Goal: Find specific page/section: Find specific page/section

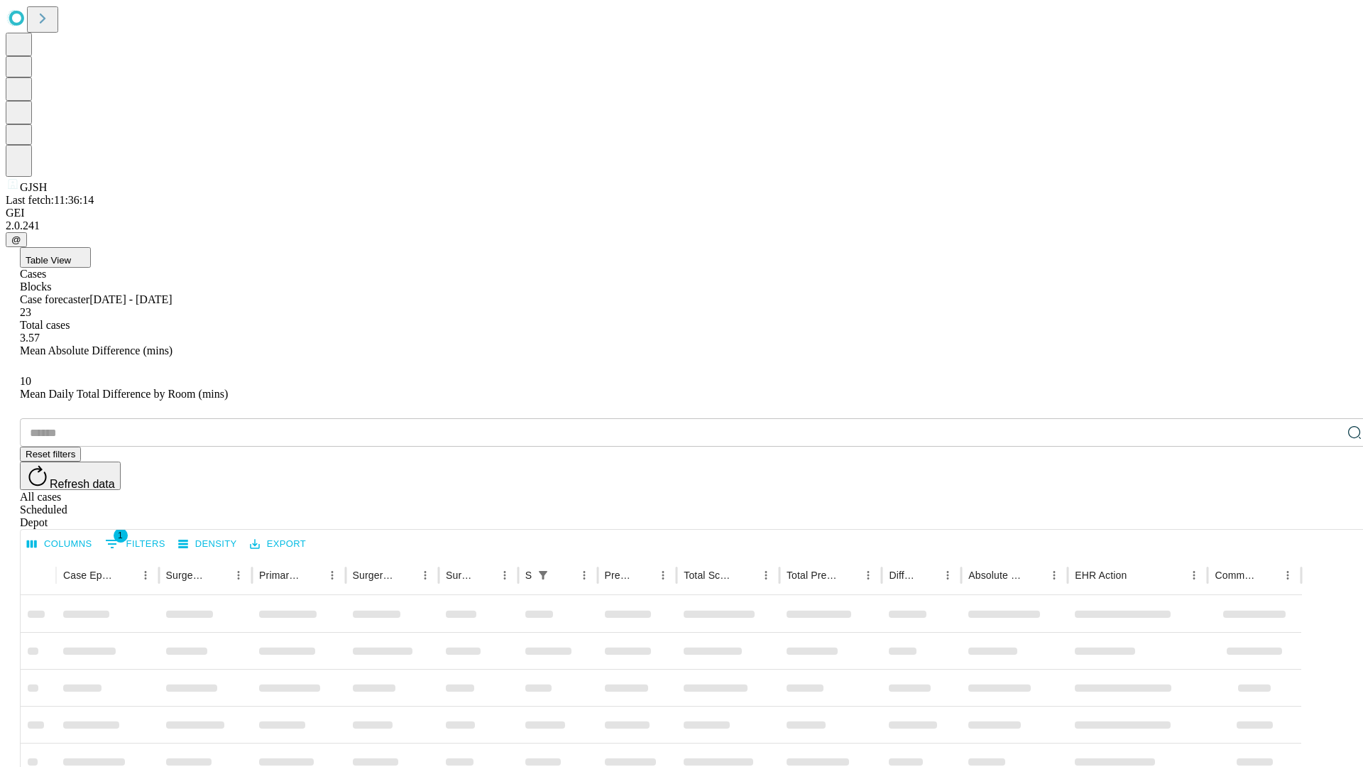
click at [1326, 516] on div "Depot" at bounding box center [696, 522] width 1352 height 13
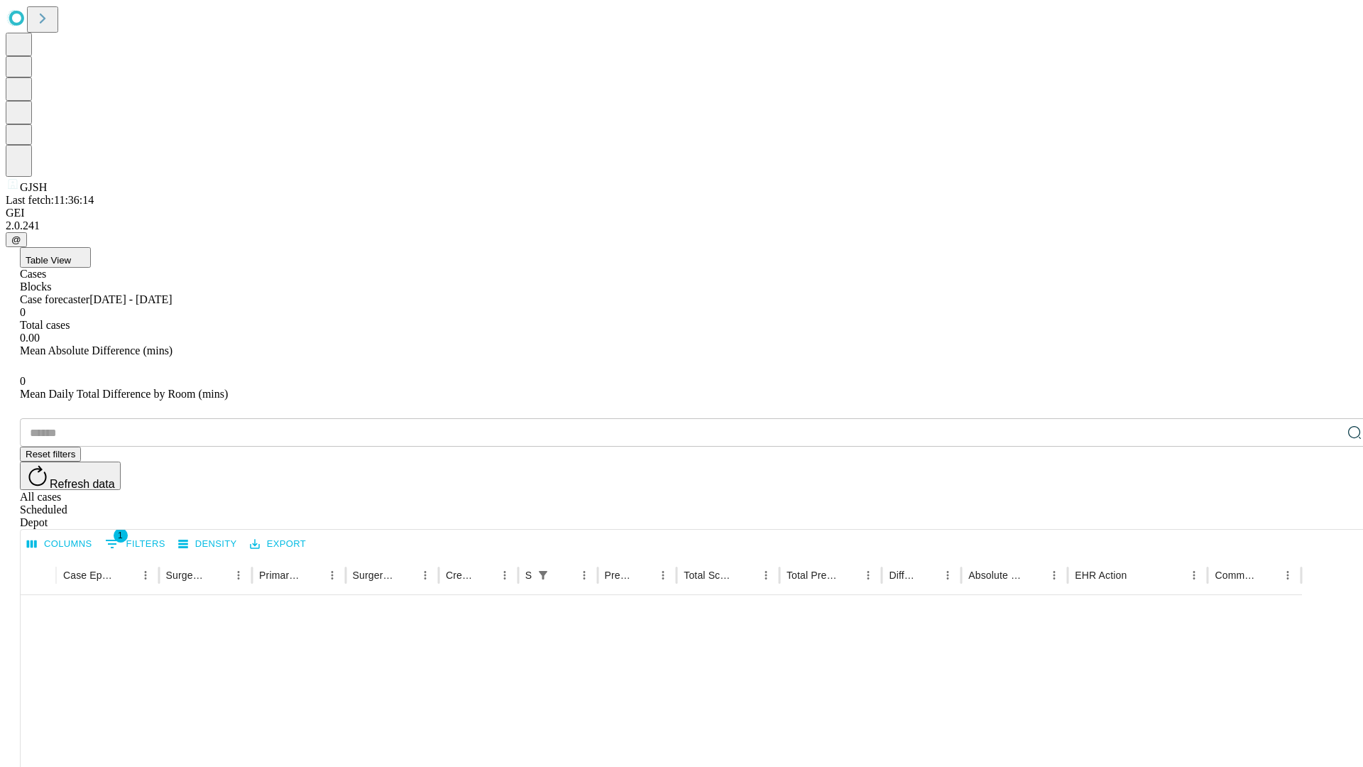
click at [1211, 491] on div "All cases" at bounding box center [696, 497] width 1352 height 13
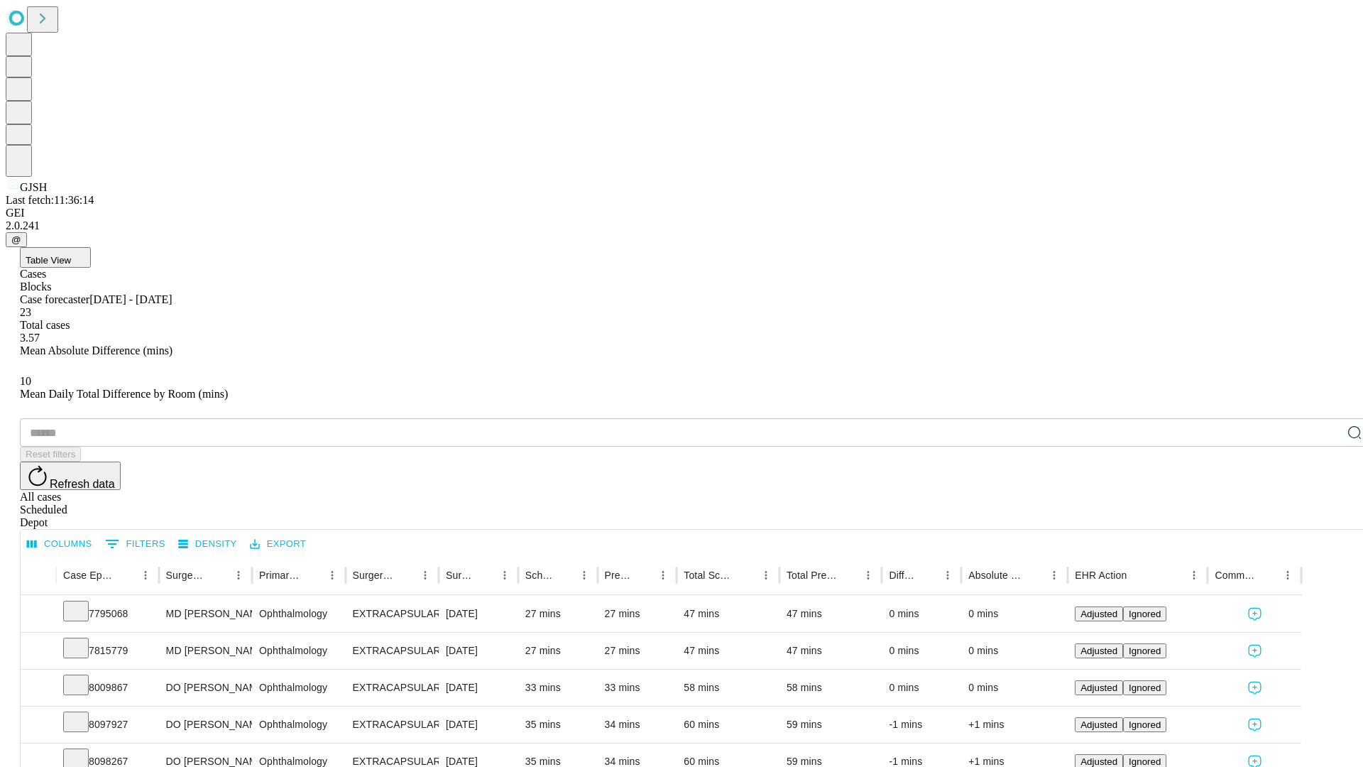
type input "*******"
